Goal: Obtain resource: Download file/media

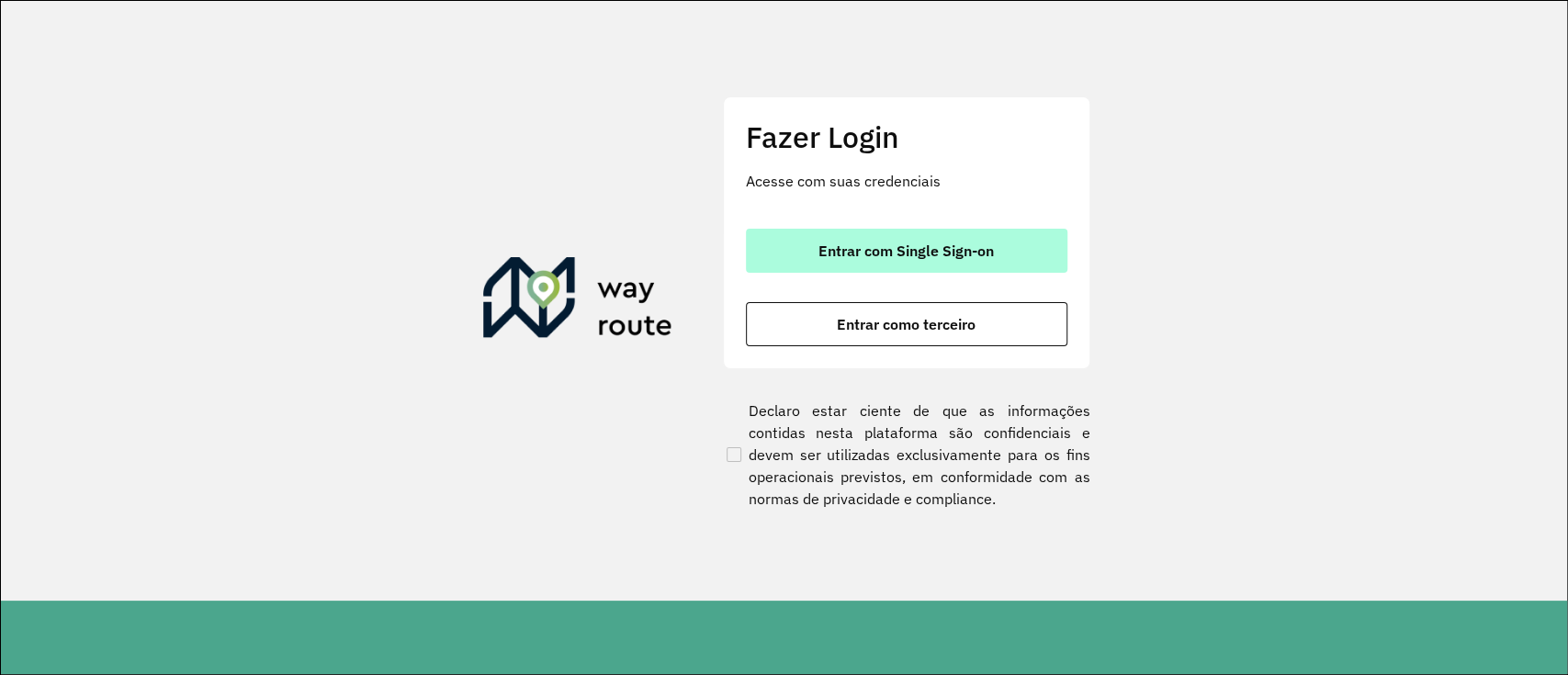
click at [801, 232] on button "Entrar com Single Sign-on" at bounding box center [906, 250] width 321 height 44
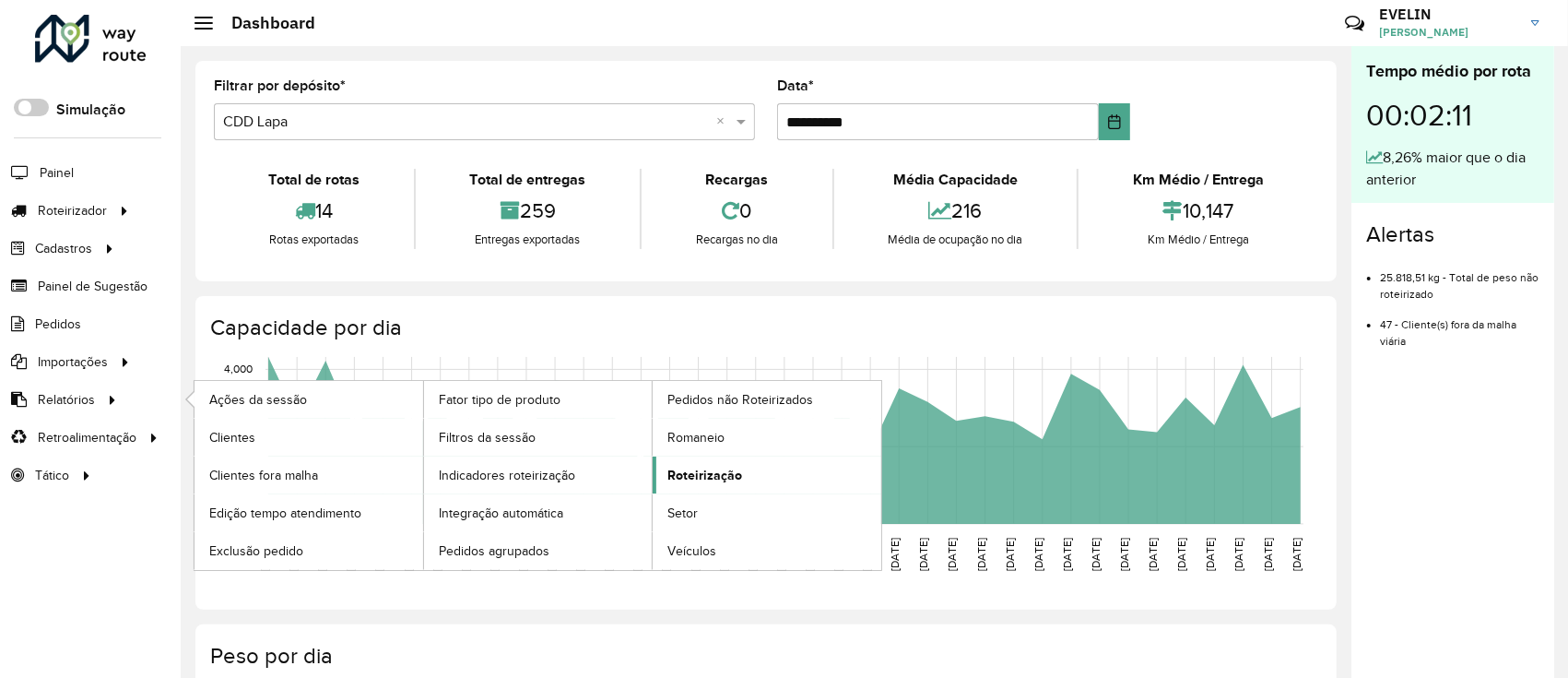
click at [717, 469] on span "Roteirização" at bounding box center [705, 476] width 75 height 20
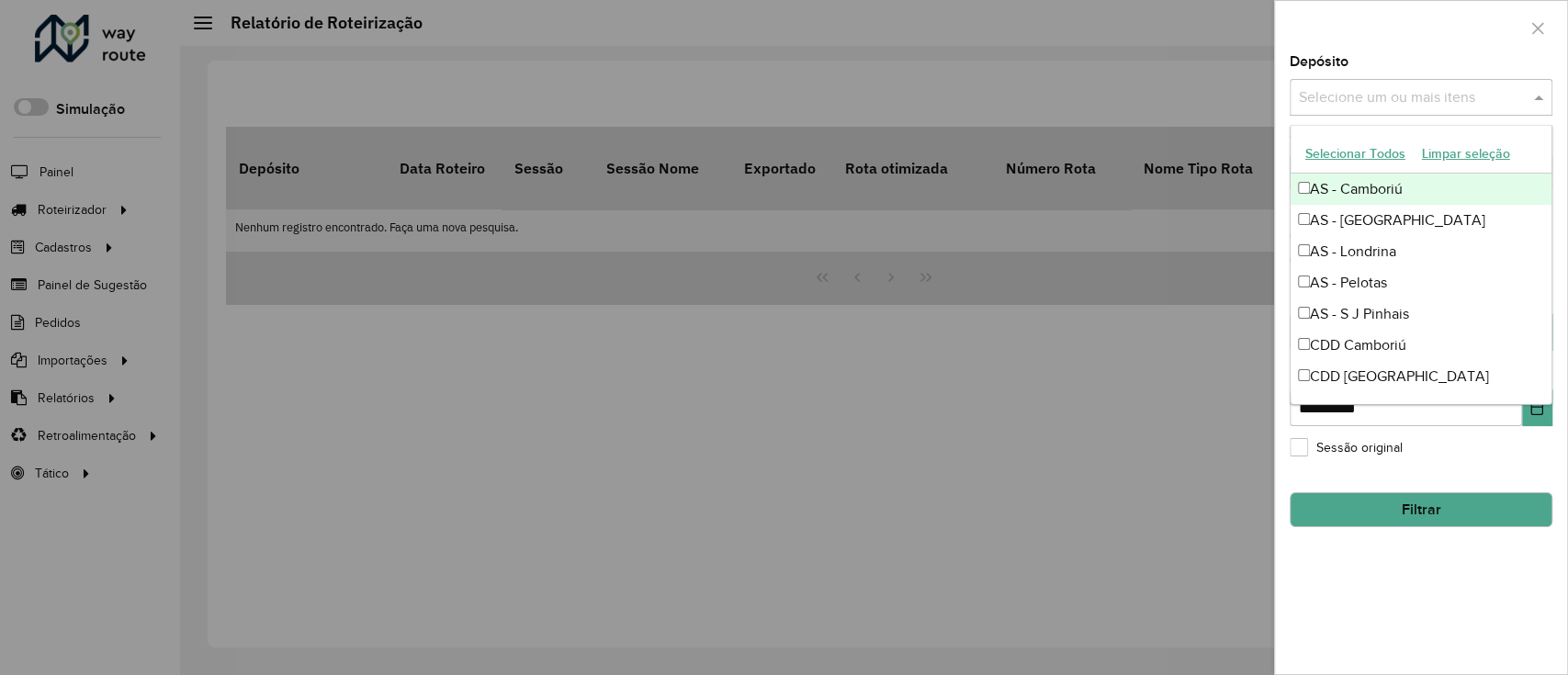
click at [1169, 87] on input "text" at bounding box center [1412, 98] width 235 height 22
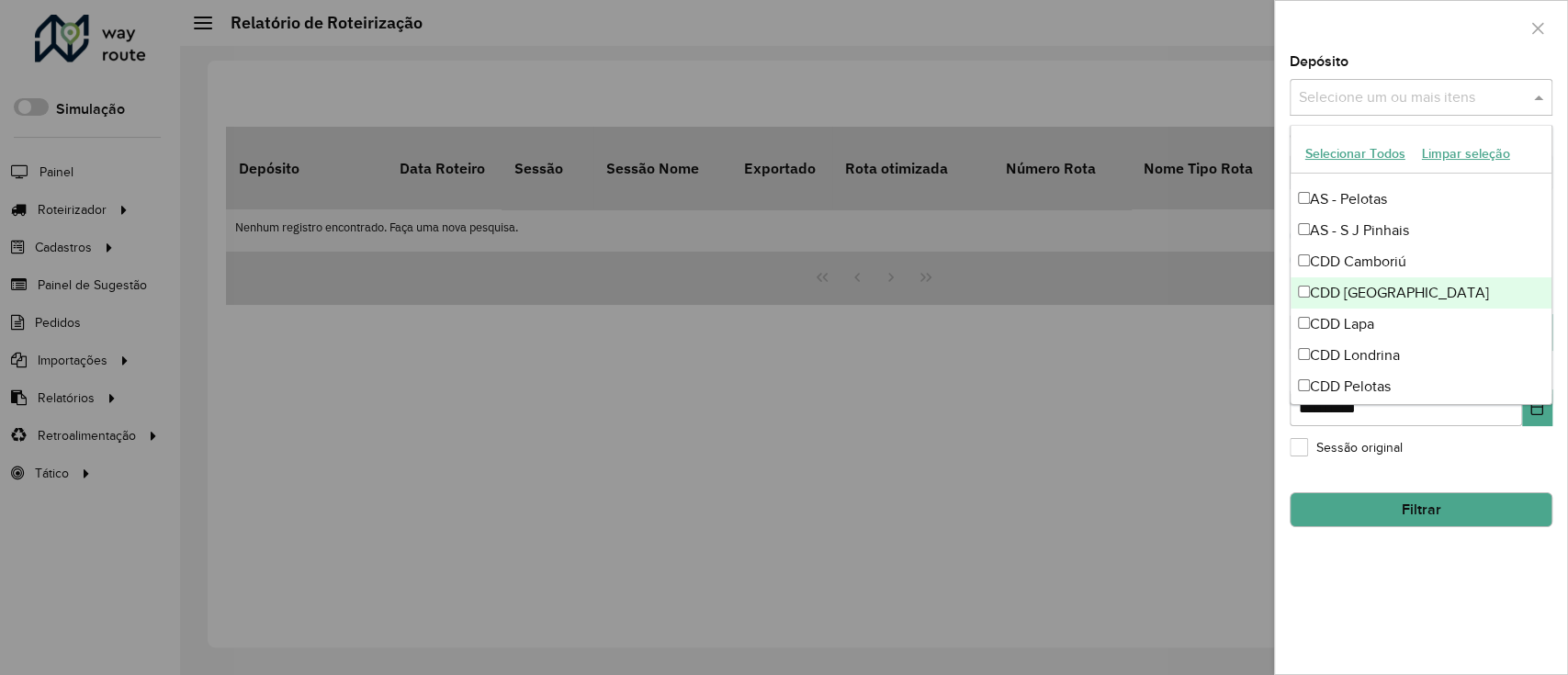
scroll to position [122, 0]
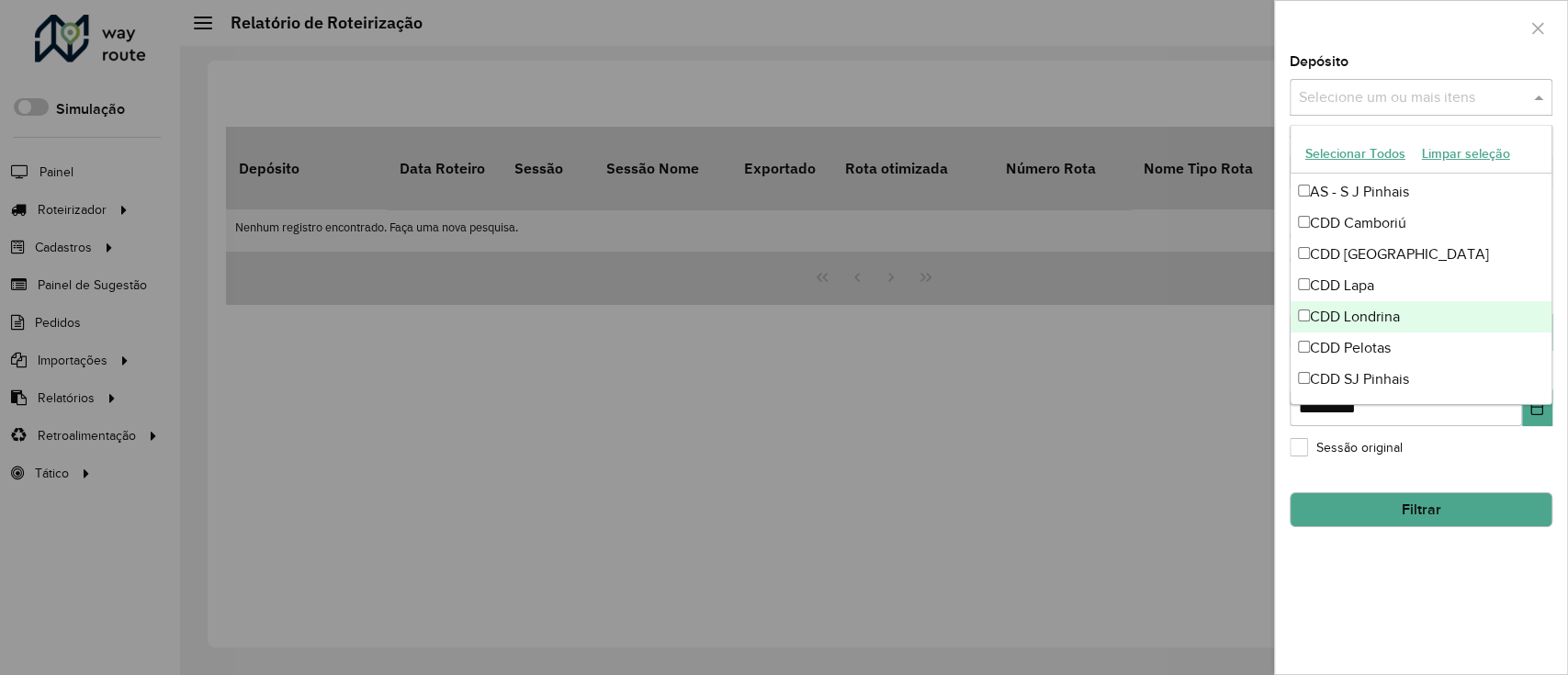
click at [1169, 309] on div "CDD Londrina" at bounding box center [1420, 316] width 261 height 31
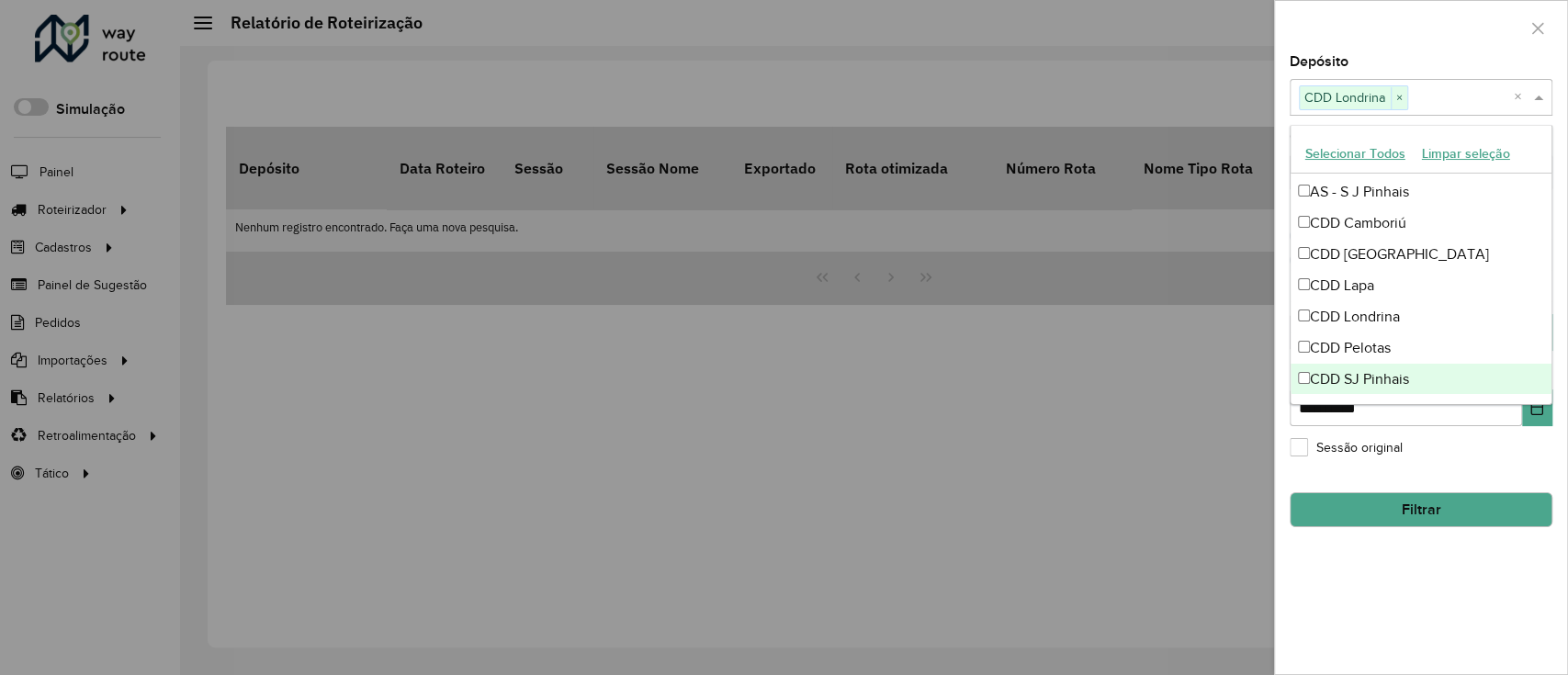
click at [1169, 457] on div "Sessão original" at bounding box center [1420, 451] width 263 height 22
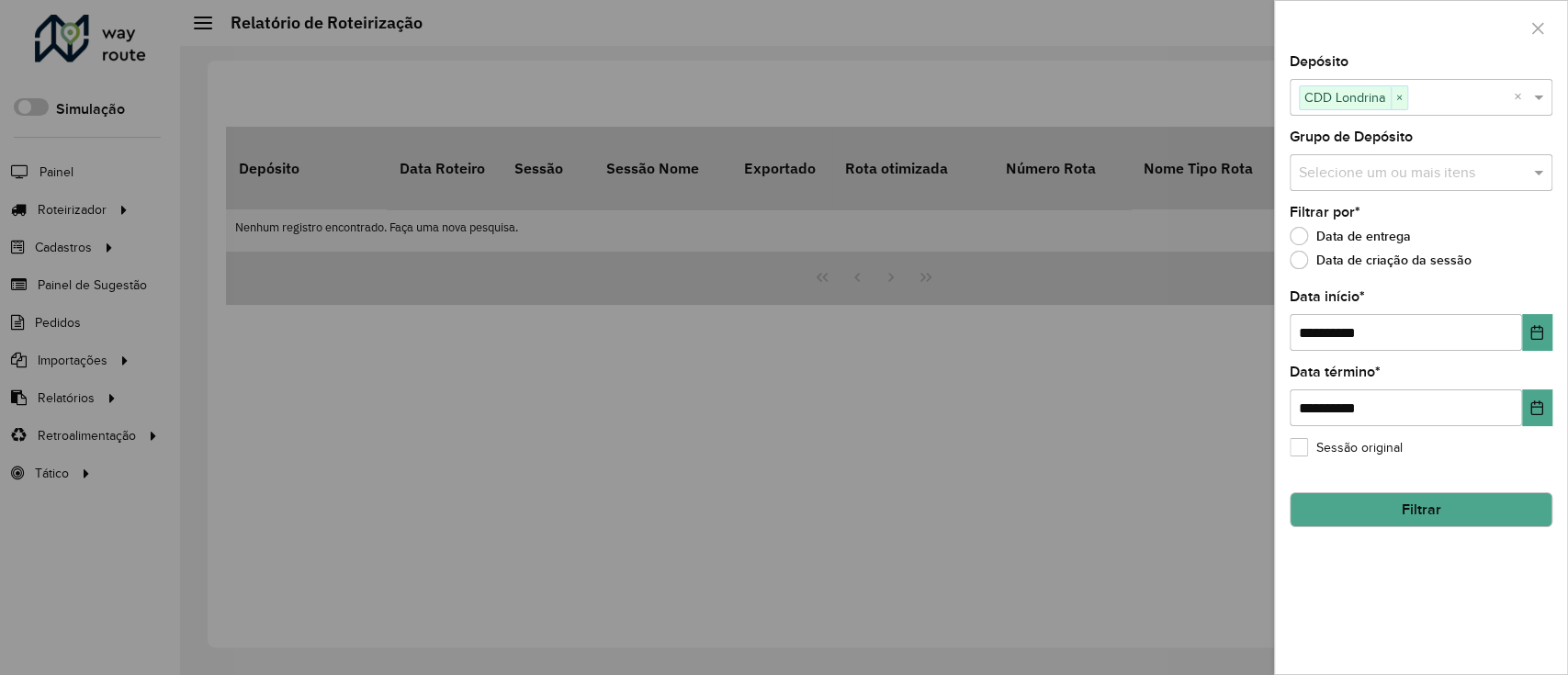
click at [1169, 498] on button "Filtrar" at bounding box center [1420, 510] width 263 height 35
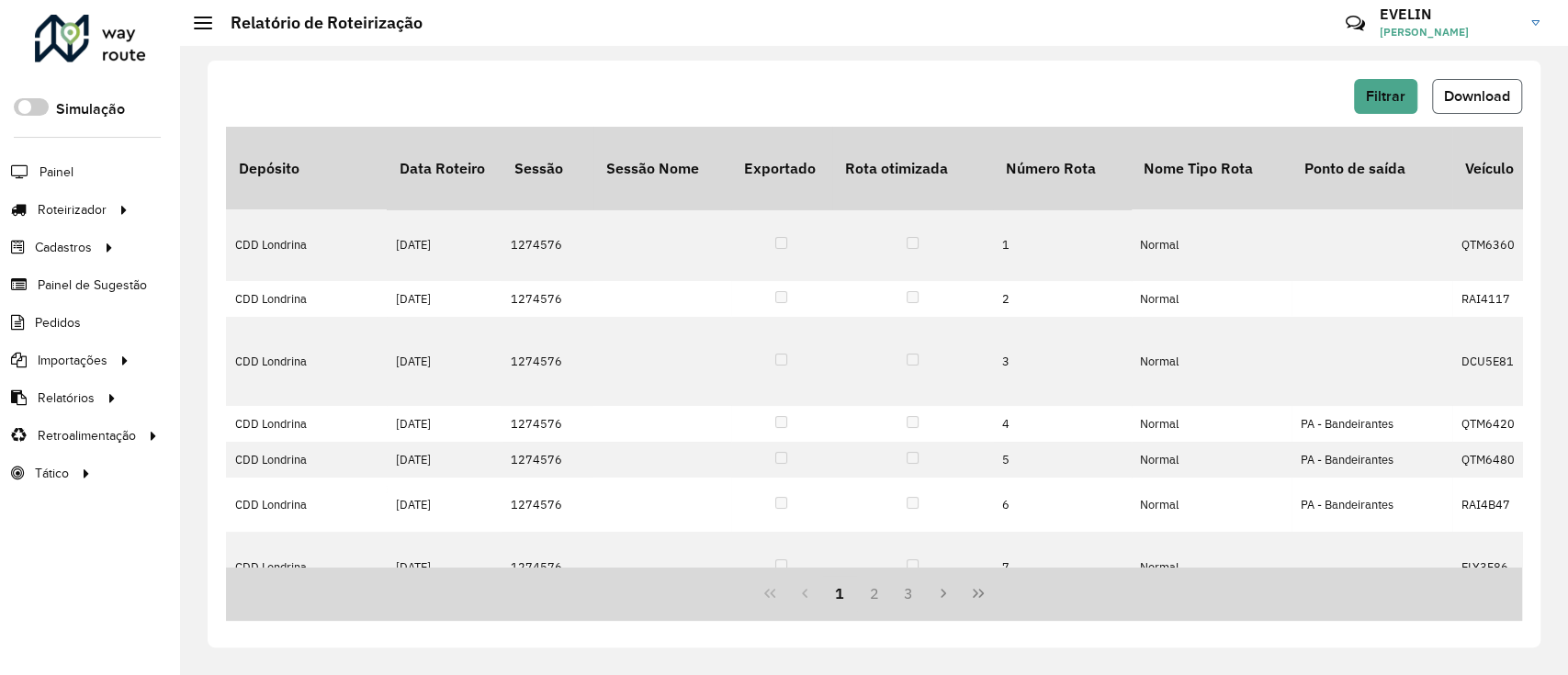
click at [1169, 90] on span "Download" at bounding box center [1477, 96] width 66 height 16
